Goal: Task Accomplishment & Management: Use online tool/utility

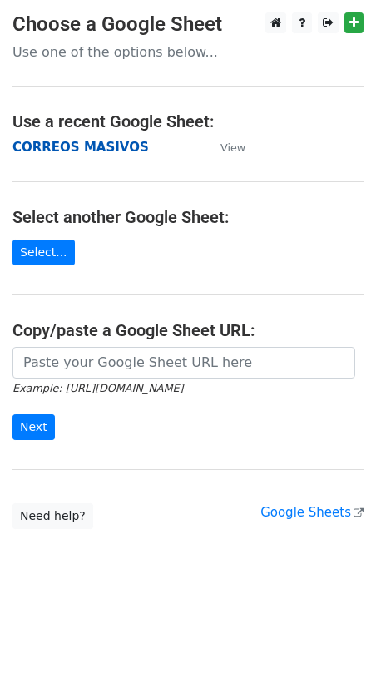
click at [60, 148] on strong "CORREOS MASIVOS" at bounding box center [80, 147] width 136 height 15
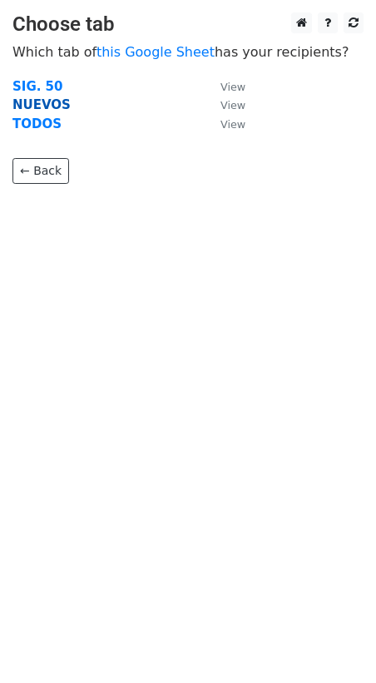
click at [50, 104] on strong "NUEVOS" at bounding box center [41, 104] width 58 height 15
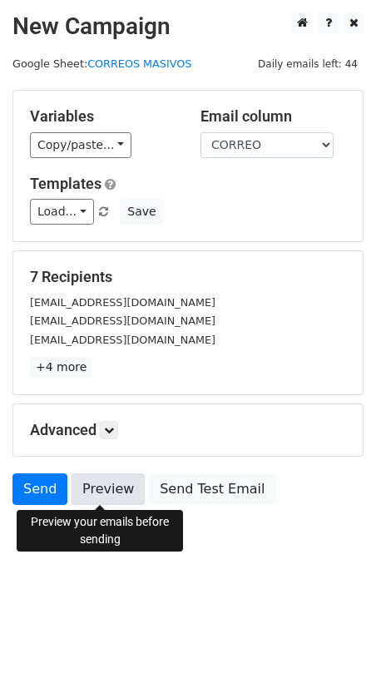
click at [103, 494] on link "Preview" at bounding box center [108, 490] width 73 height 32
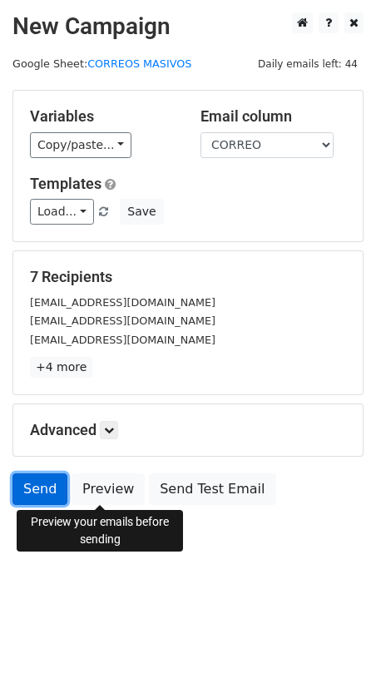
click at [48, 485] on link "Send" at bounding box center [39, 490] width 55 height 32
